Goal: Task Accomplishment & Management: Use online tool/utility

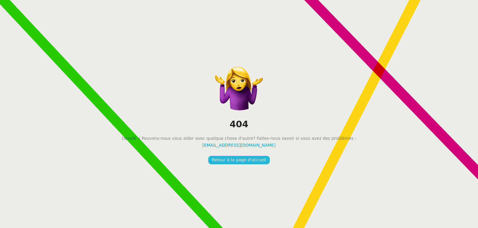
click at [255, 164] on button "Retour à la page d'accueil" at bounding box center [239, 160] width 62 height 8
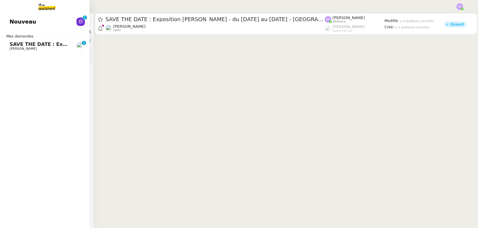
click at [16, 49] on span "[PERSON_NAME]" at bounding box center [23, 49] width 27 height 4
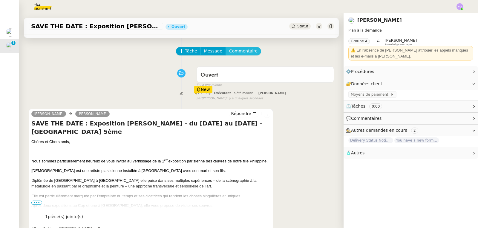
scroll to position [30, 0]
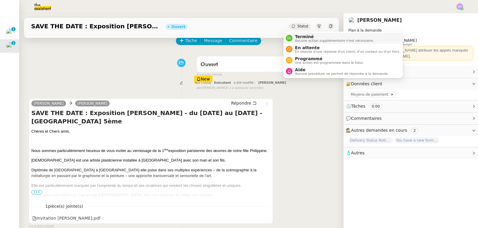
click at [296, 38] on span "Terminé" at bounding box center [334, 36] width 79 height 5
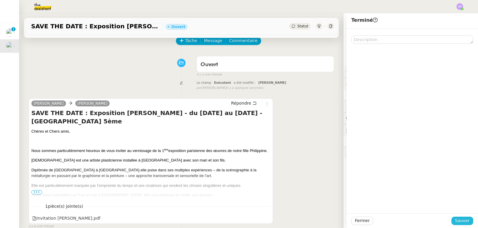
click at [455, 222] on span "Sauver" at bounding box center [462, 221] width 15 height 7
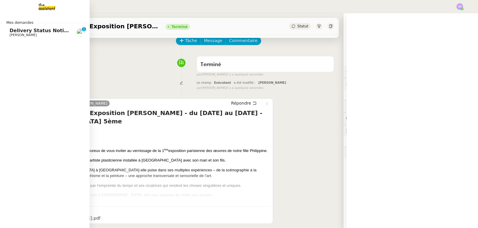
click at [21, 33] on span "Delivery Status Notification (Failure)" at bounding box center [59, 31] width 99 height 6
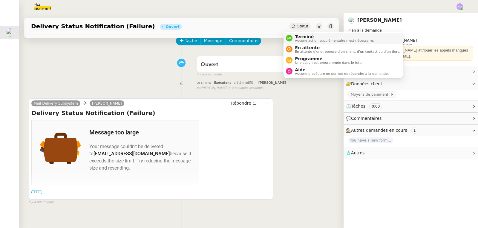
click at [302, 36] on span "Terminé" at bounding box center [334, 36] width 79 height 5
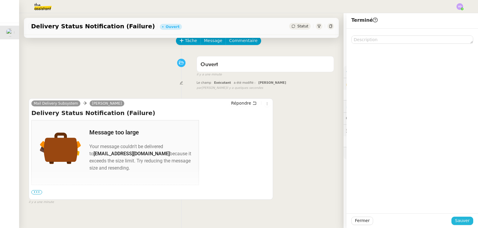
click at [455, 222] on span "Sauver" at bounding box center [462, 221] width 15 height 7
